Goal: Find specific page/section: Find specific page/section

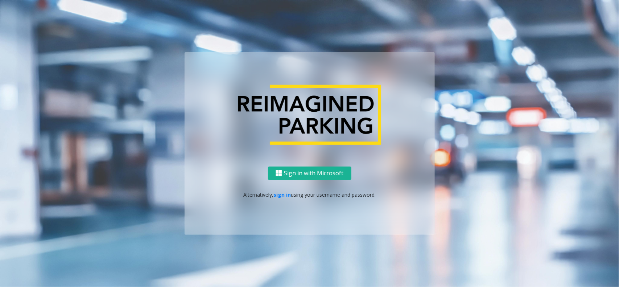
click at [289, 198] on p "Alternatively, sign in using your username and password." at bounding box center [310, 195] width 236 height 8
click at [284, 196] on link "sign in" at bounding box center [281, 194] width 17 height 7
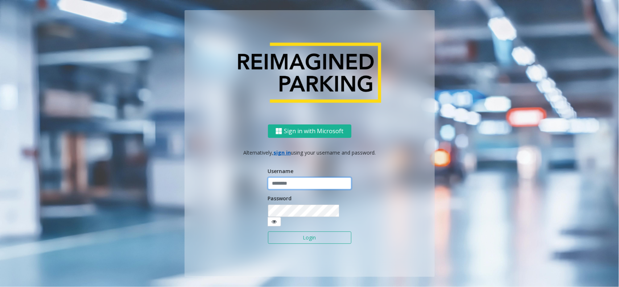
click at [296, 187] on input "text" at bounding box center [309, 183] width 83 height 12
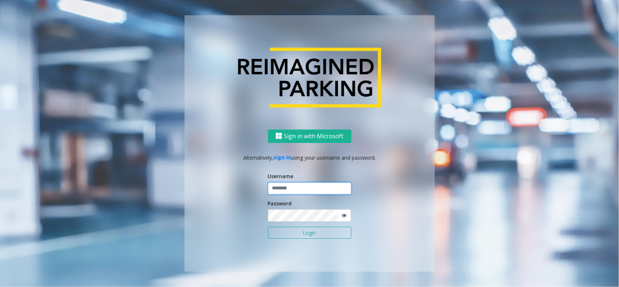
type input "**********"
click at [301, 236] on button "Login" at bounding box center [309, 233] width 83 height 12
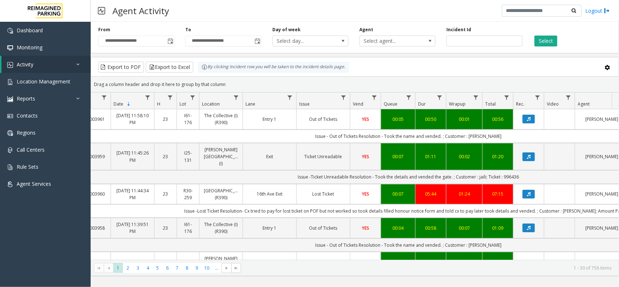
scroll to position [0, 82]
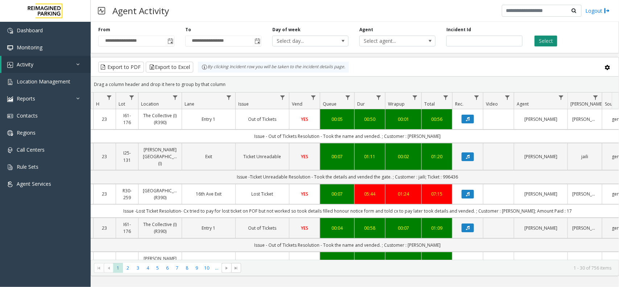
click at [537, 37] on button "Select" at bounding box center [545, 41] width 23 height 11
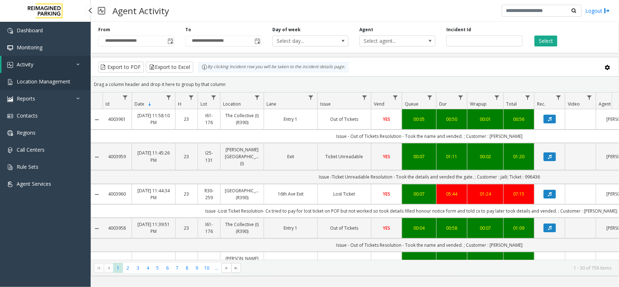
click at [77, 80] on link "Location Management" at bounding box center [45, 81] width 91 height 17
